Goal: Navigation & Orientation: Go to known website

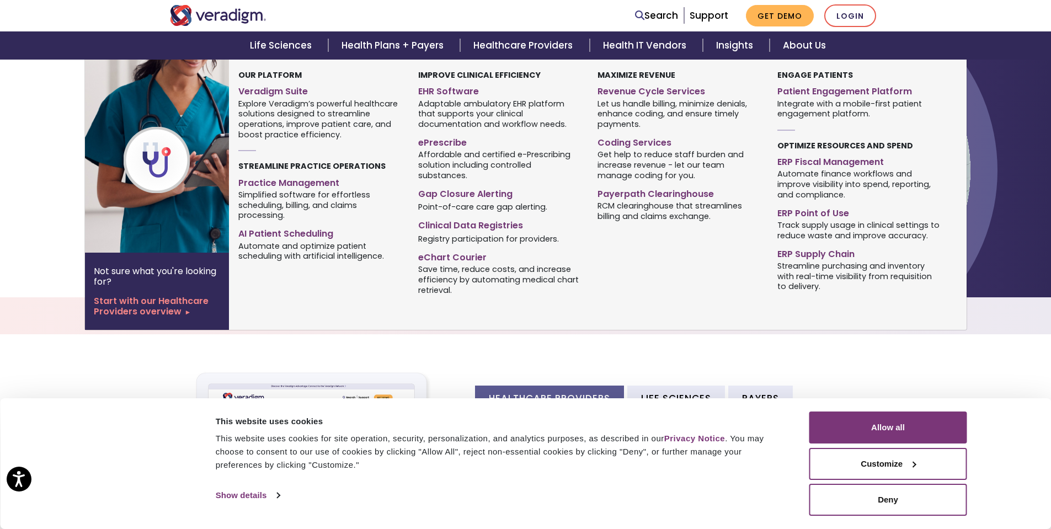
scroll to position [110, 0]
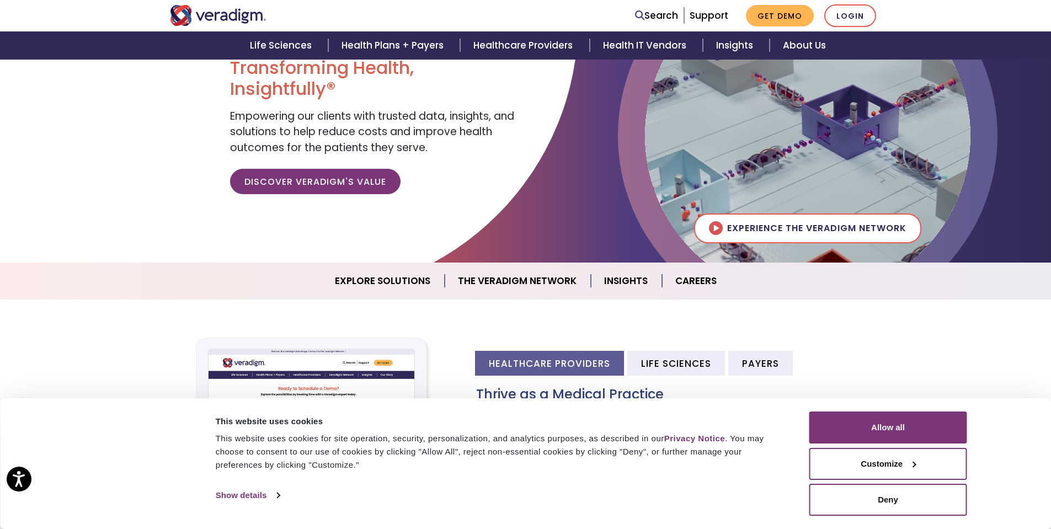
click at [1004, 427] on div "Consent Details [#IABV2SETTINGS#] About This website uses cookies This website …" at bounding box center [525, 463] width 1051 height 131
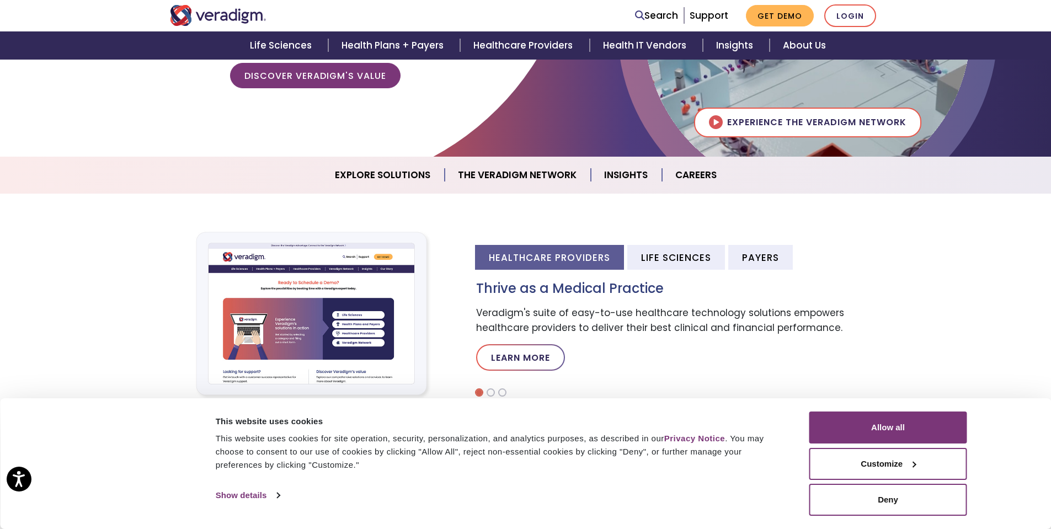
scroll to position [221, 0]
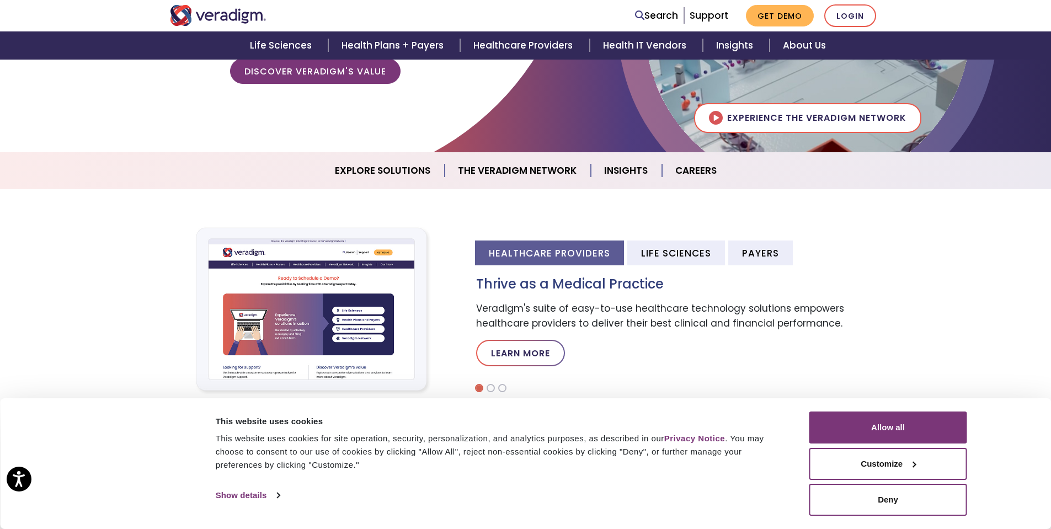
click at [744, 498] on div "Consent Selection Necessary Preferences Statistics Marketing Show details" at bounding box center [504, 495] width 584 height 17
click at [246, 494] on link "Show details" at bounding box center [248, 495] width 64 height 17
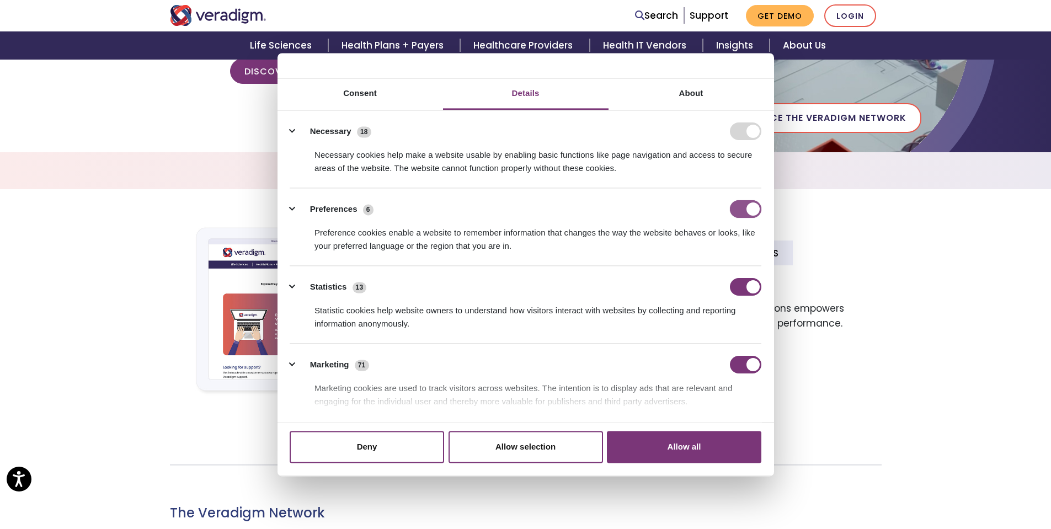
click at [732, 211] on input "Preferences" at bounding box center [745, 209] width 31 height 18
checkbox input "false"
click at [732, 294] on input "Statistics" at bounding box center [745, 287] width 31 height 18
checkbox input "false"
click at [732, 365] on input "Marketing" at bounding box center [745, 365] width 31 height 18
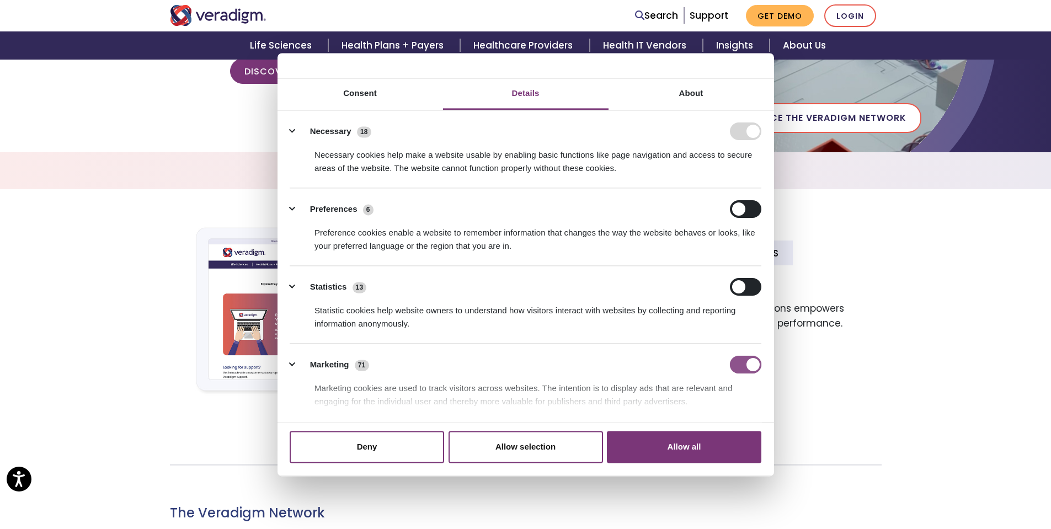
checkbox input "false"
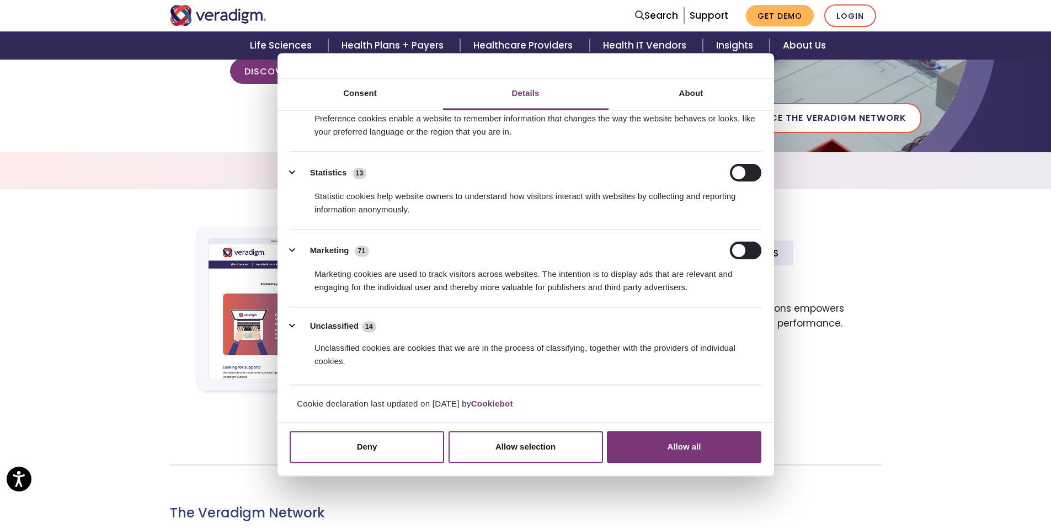
scroll to position [115, 0]
click at [506, 452] on button "Allow selection" at bounding box center [525, 447] width 154 height 32
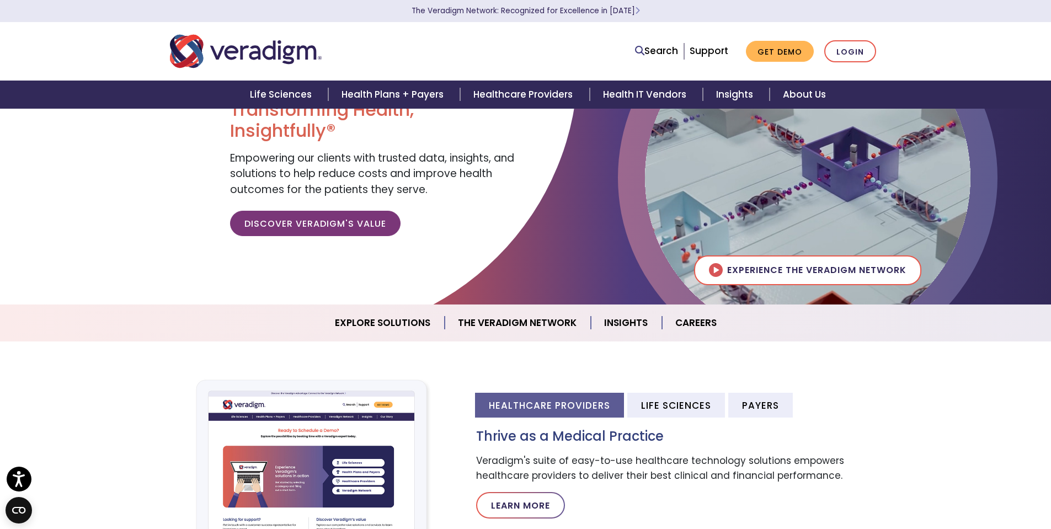
scroll to position [0, 0]
